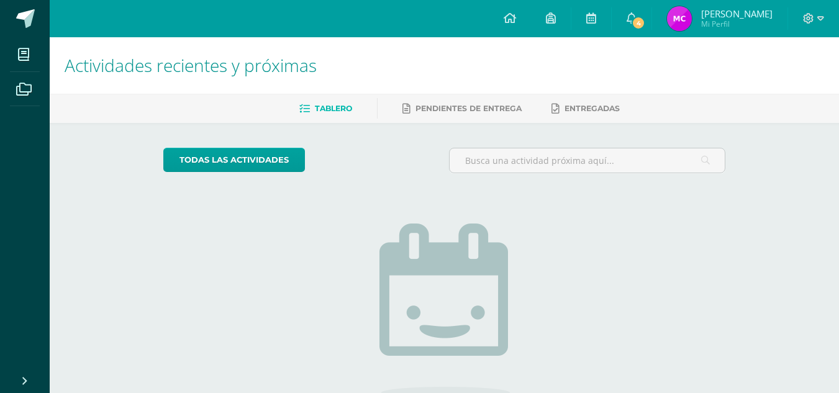
click at [678, 34] on link "[PERSON_NAME] Mi Perfil" at bounding box center [719, 18] width 135 height 37
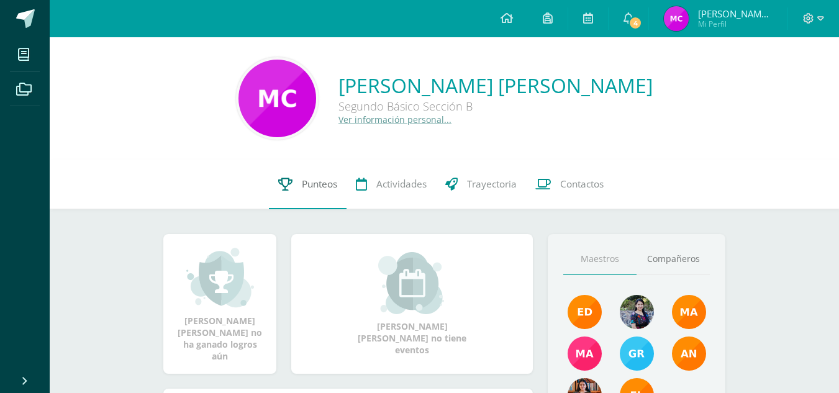
click at [314, 188] on span "Punteos" at bounding box center [319, 184] width 35 height 13
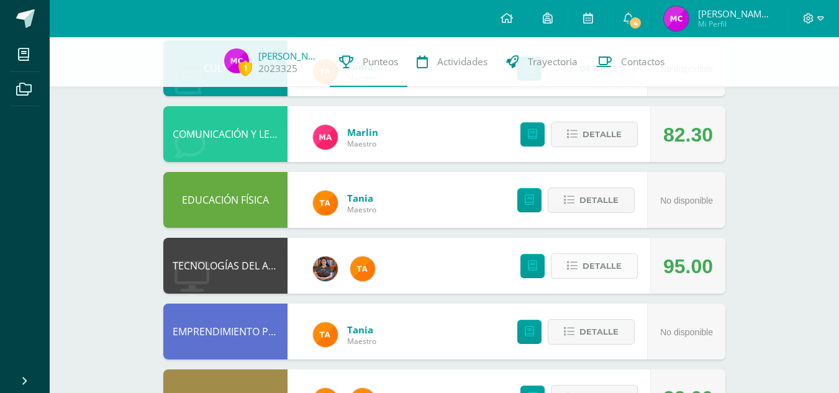
scroll to position [673, 0]
